Goal: Find specific page/section: Find specific page/section

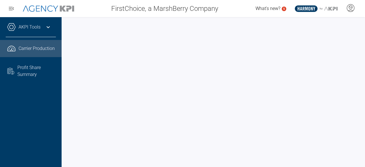
scroll to position [0, 101]
click at [49, 26] on icon at bounding box center [48, 27] width 7 height 7
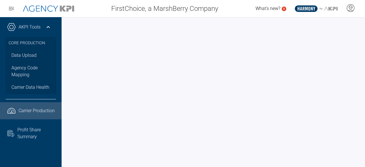
click at [48, 27] on icon at bounding box center [48, 27] width 3 height 2
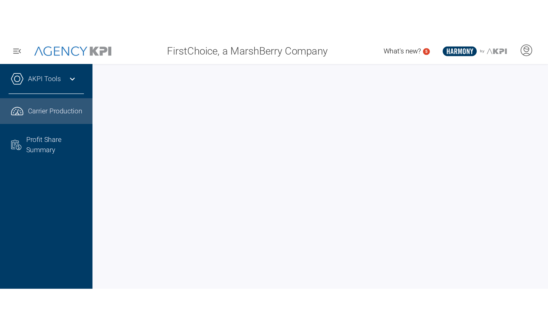
scroll to position [0, 0]
